Goal: Transaction & Acquisition: Download file/media

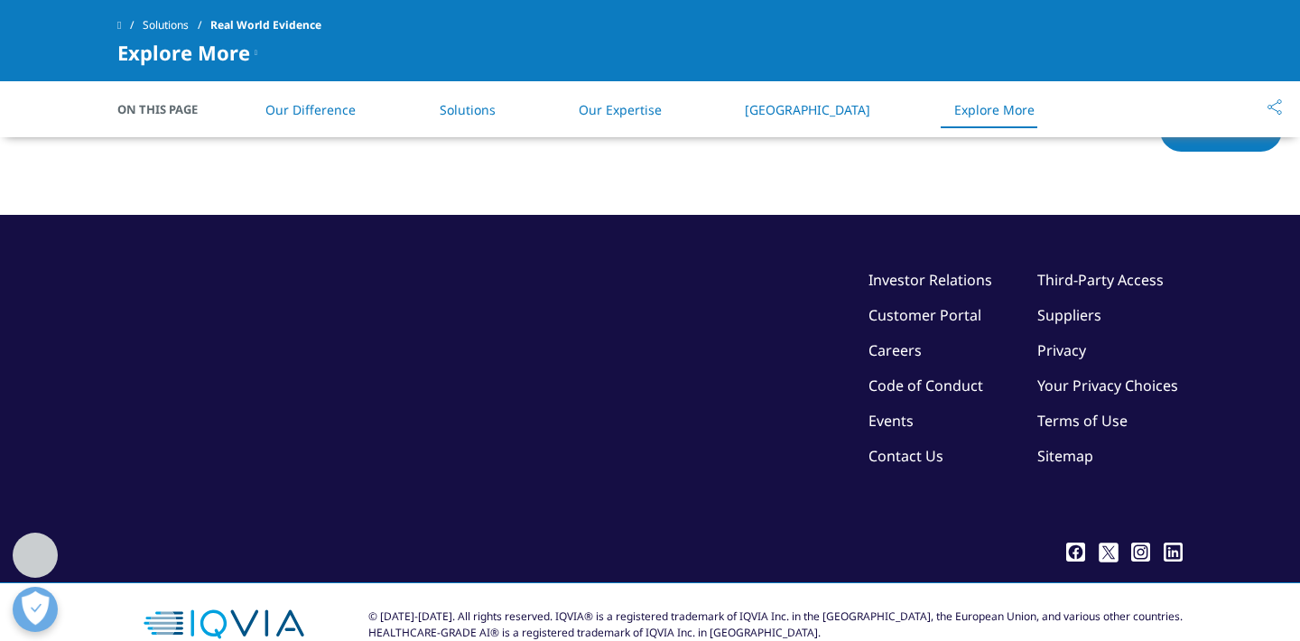
scroll to position [4838, 0]
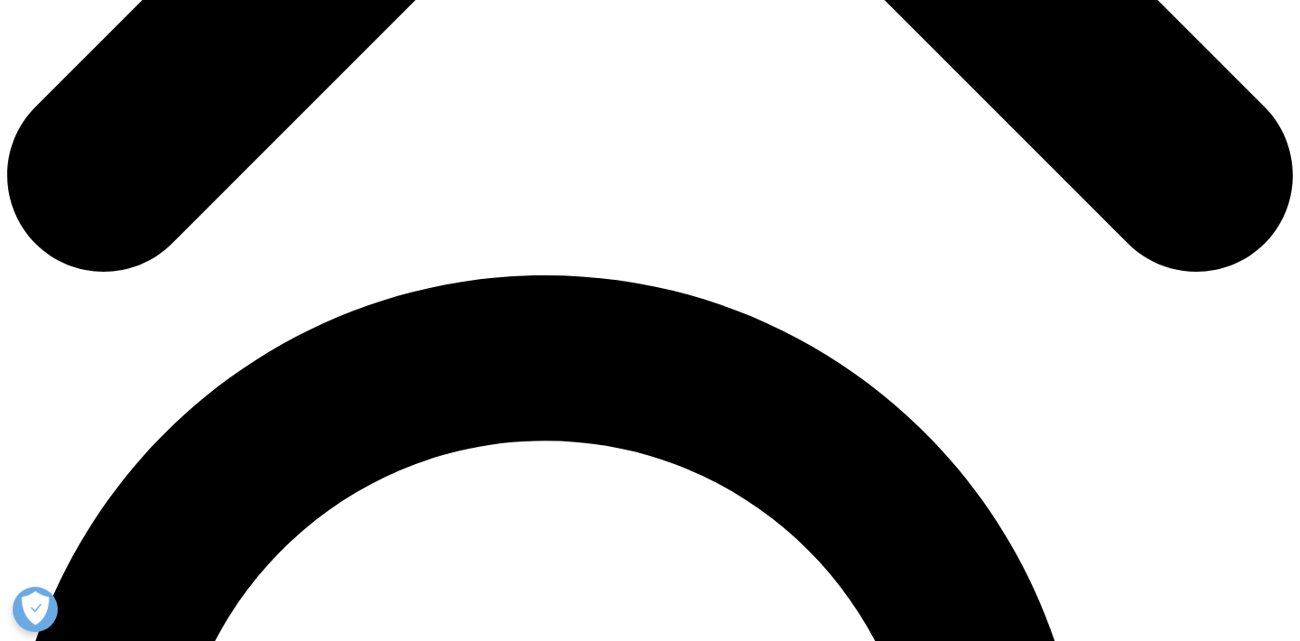
scroll to position [1039, 0]
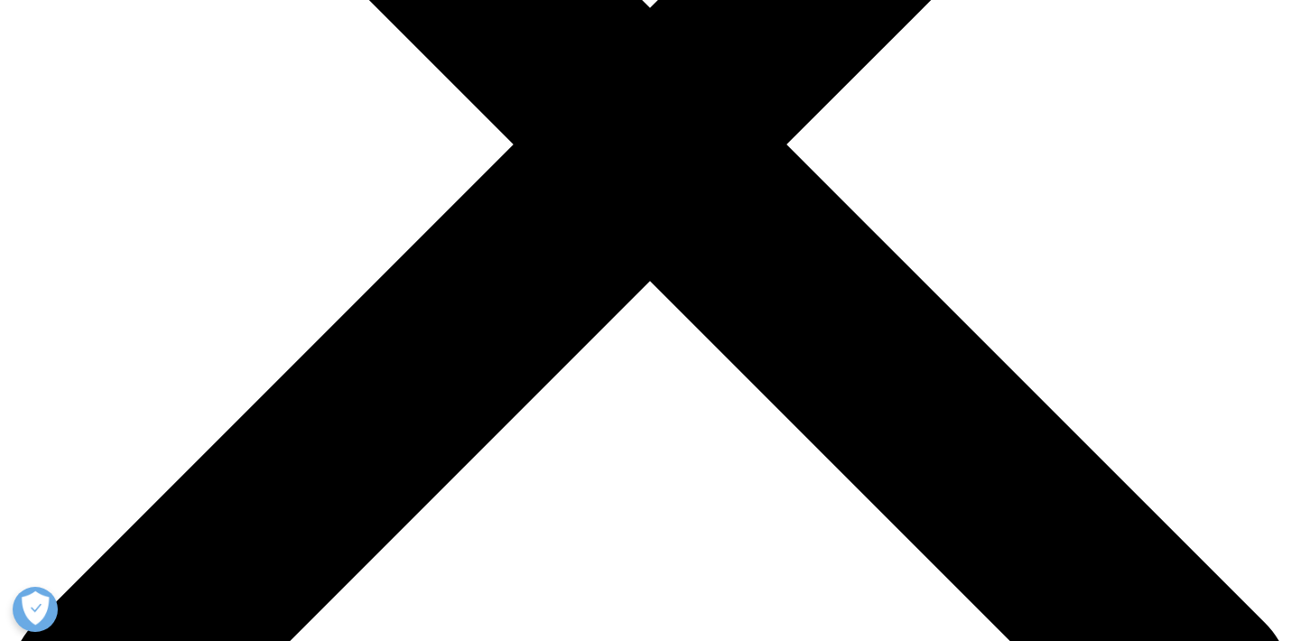
scroll to position [526, 0]
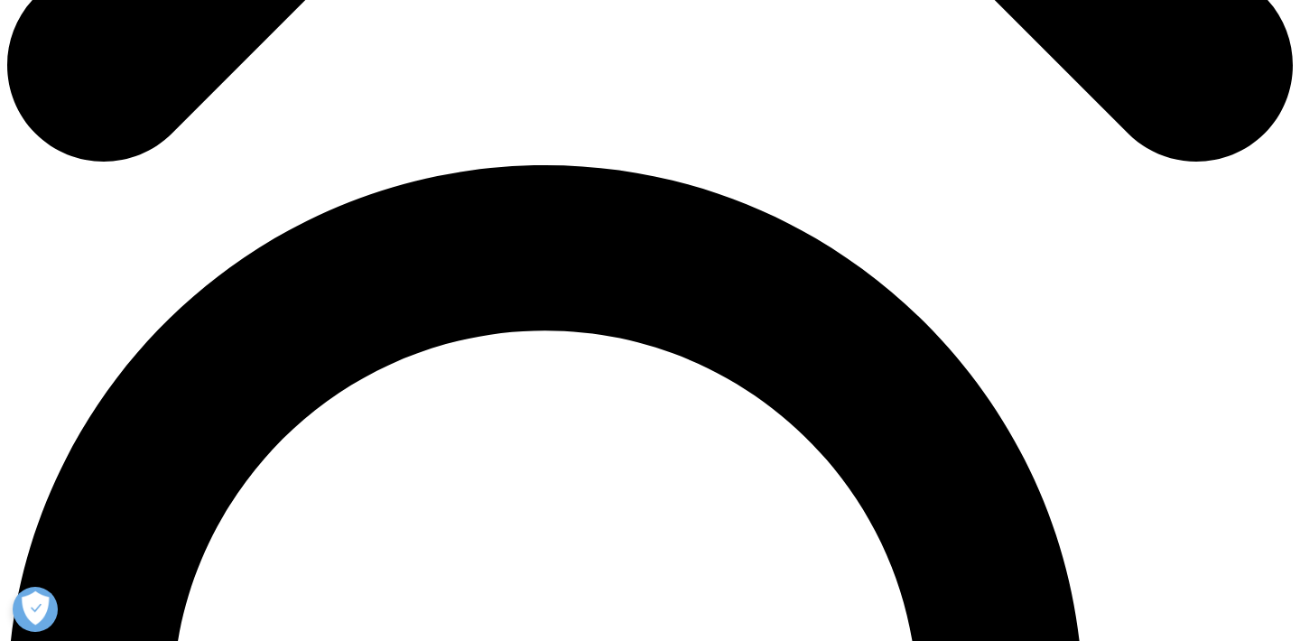
scroll to position [1149, 0]
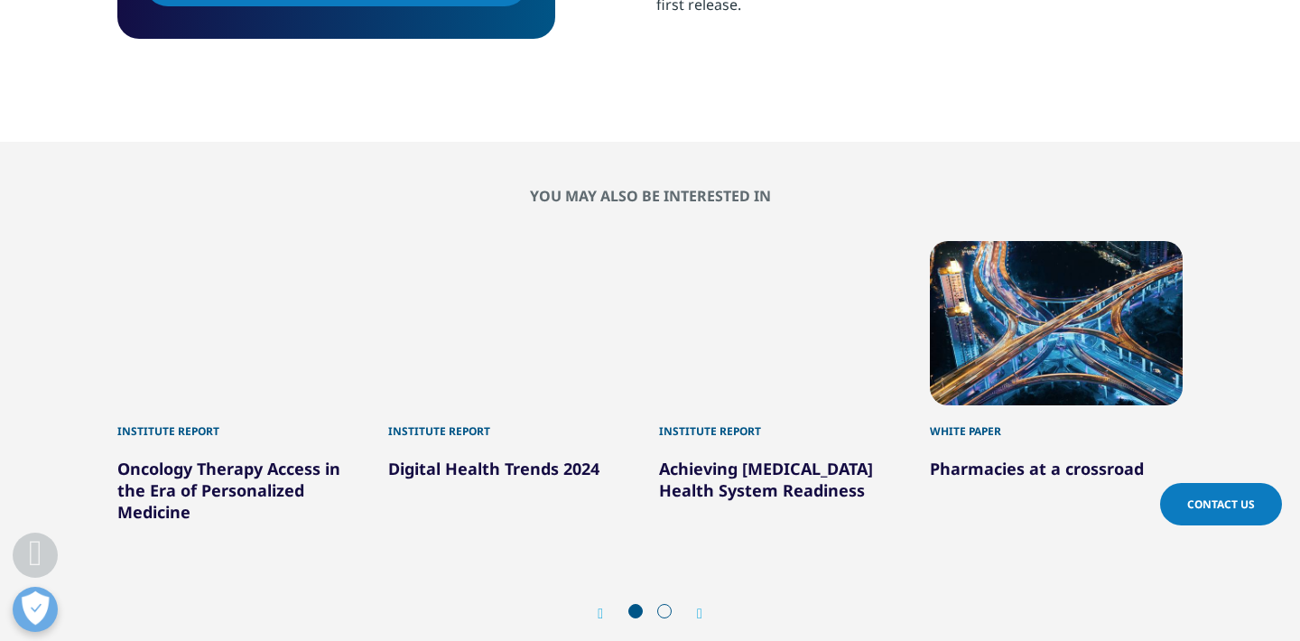
click at [706, 586] on div "Prev Next" at bounding box center [650, 613] width 1066 height 54
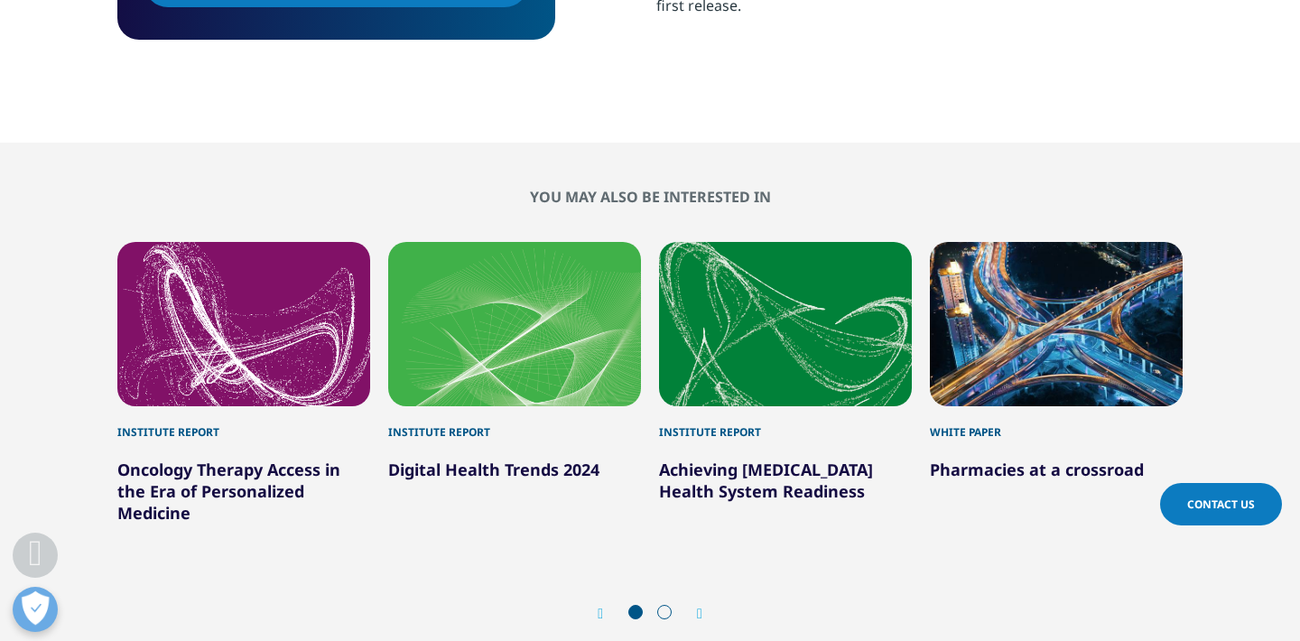
click at [701, 607] on icon "Next slide" at bounding box center [699, 614] width 5 height 14
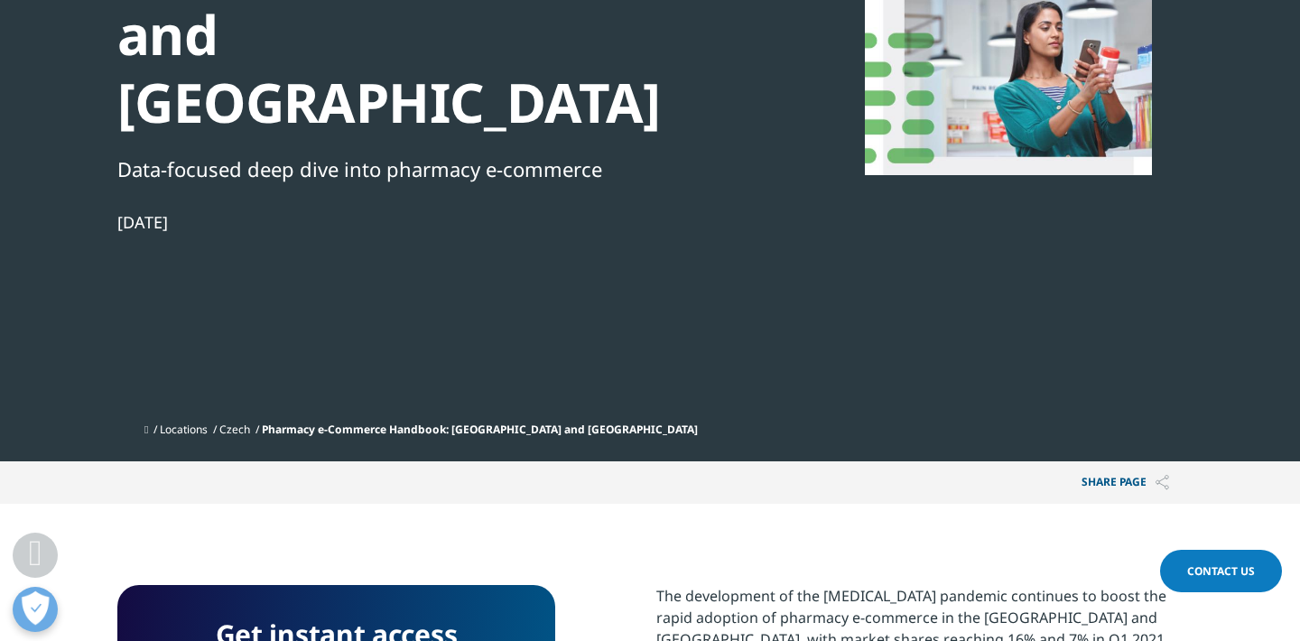
scroll to position [414, 0]
